Goal: Information Seeking & Learning: Check status

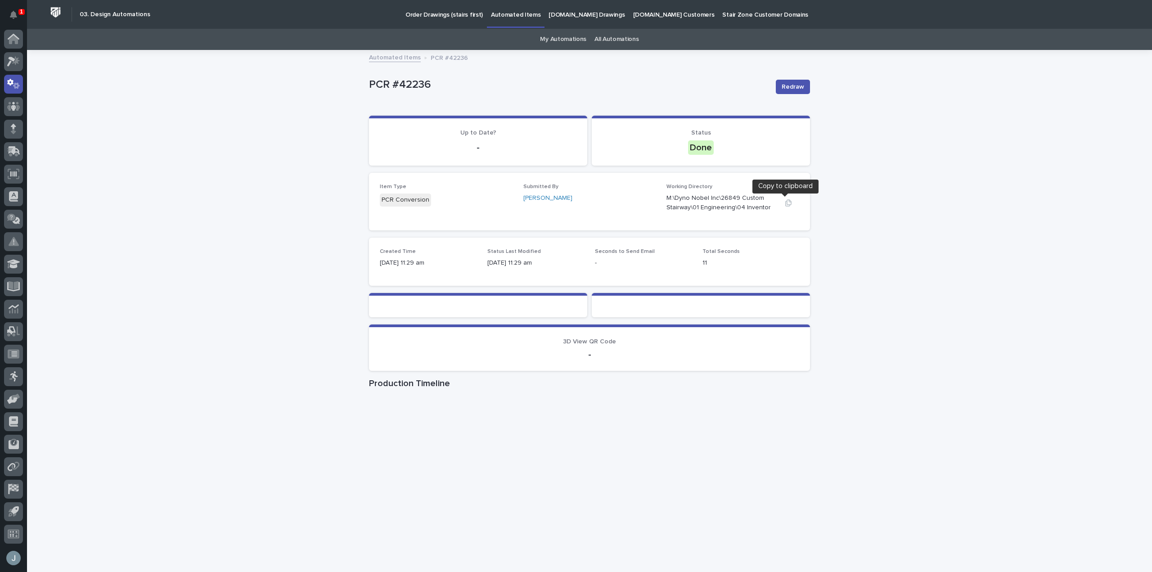
click at [787, 202] on icon "button" at bounding box center [789, 202] width 6 height 7
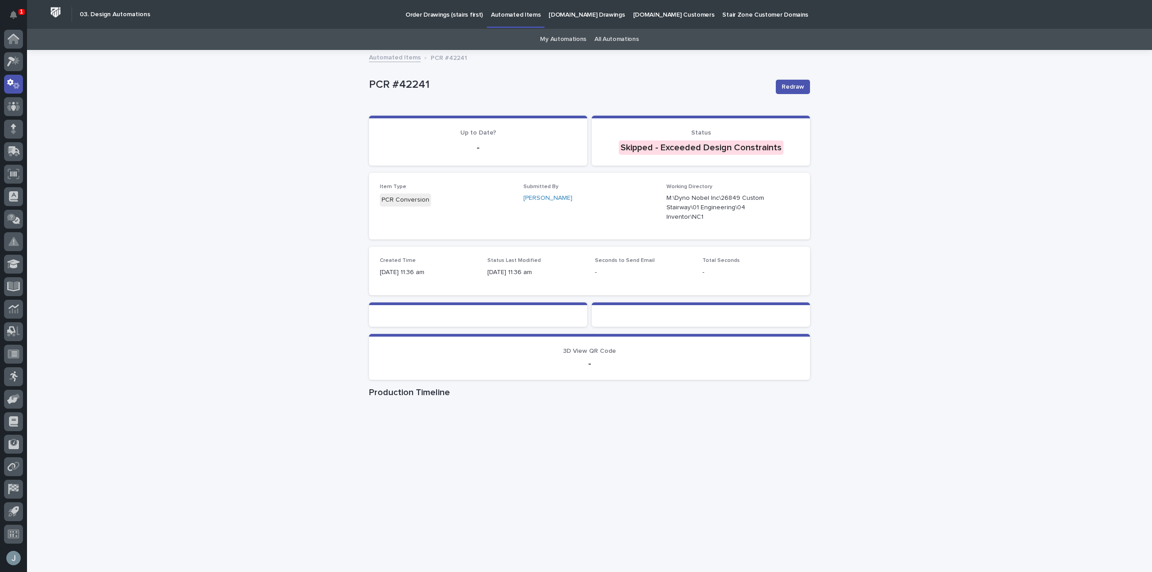
drag, startPoint x: 1007, startPoint y: 190, endPoint x: 943, endPoint y: 169, distance: 68.1
click at [1007, 190] on div "Loading... Saving… Loading... Saving… PCR #42241 Redraw PCR #42241 Redraw Sorry…" at bounding box center [589, 316] width 1125 height 531
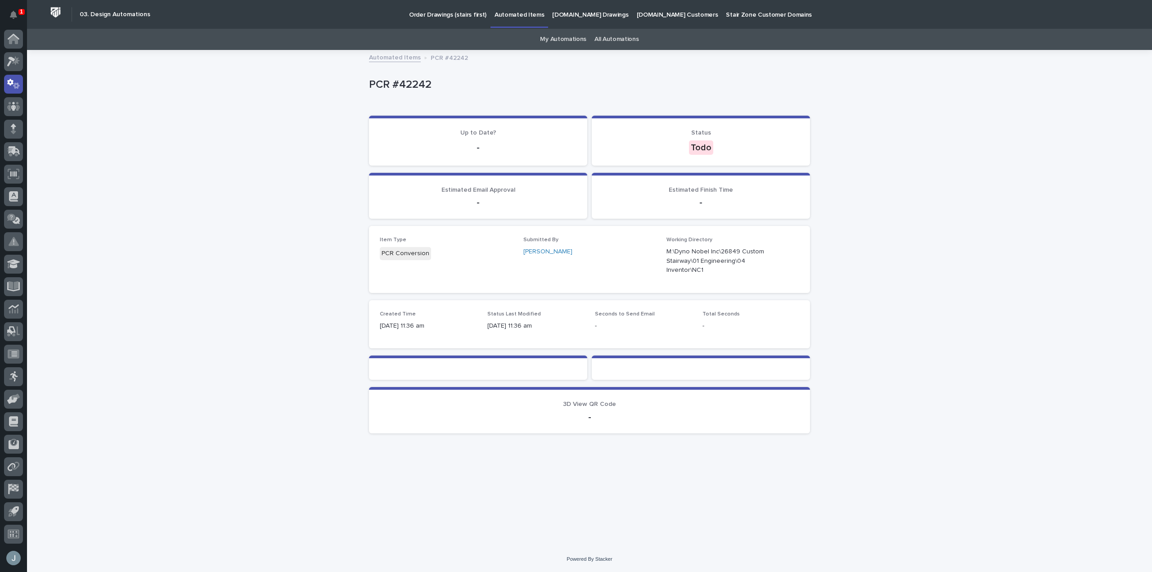
click at [1033, 431] on div "Loading... Saving… Loading... Saving… PCR #42242 PCR #42242 Sorry, there was an…" at bounding box center [589, 299] width 1125 height 496
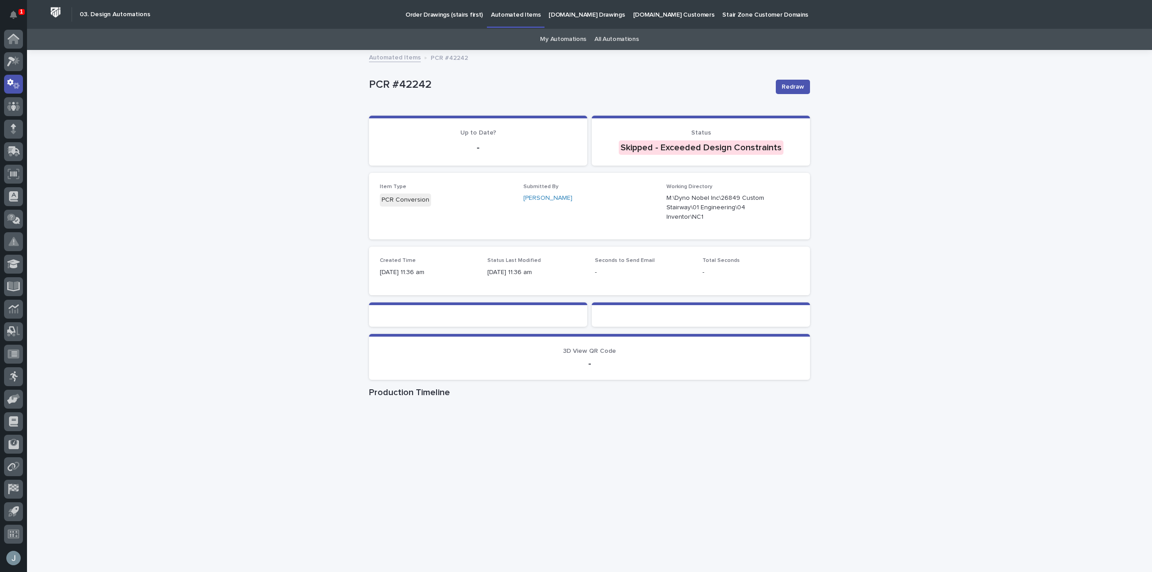
click at [970, 280] on div "Loading... Saving… Loading... Saving… PCR #42242 Redraw PCR #42242 Redraw Sorry…" at bounding box center [589, 316] width 1125 height 531
